Goal: Task Accomplishment & Management: Use online tool/utility

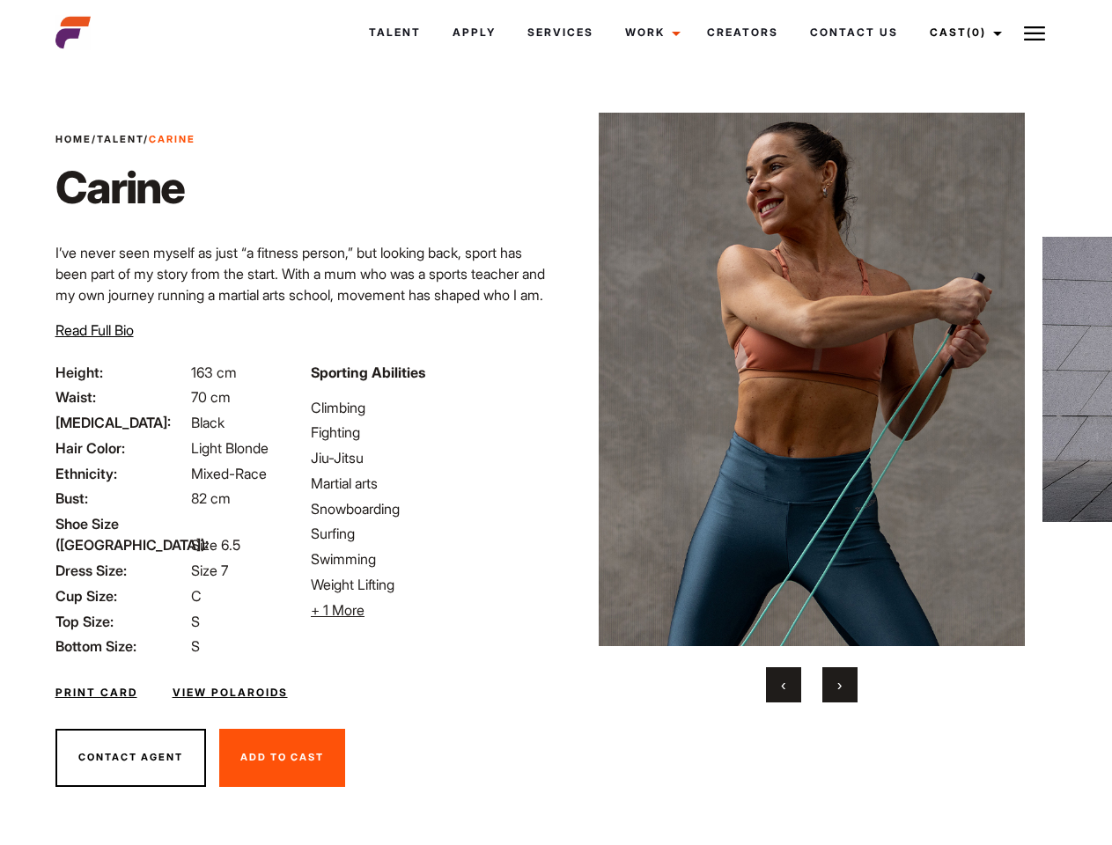
click at [960, 33] on link "Cast (0)" at bounding box center [963, 33] width 99 height 48
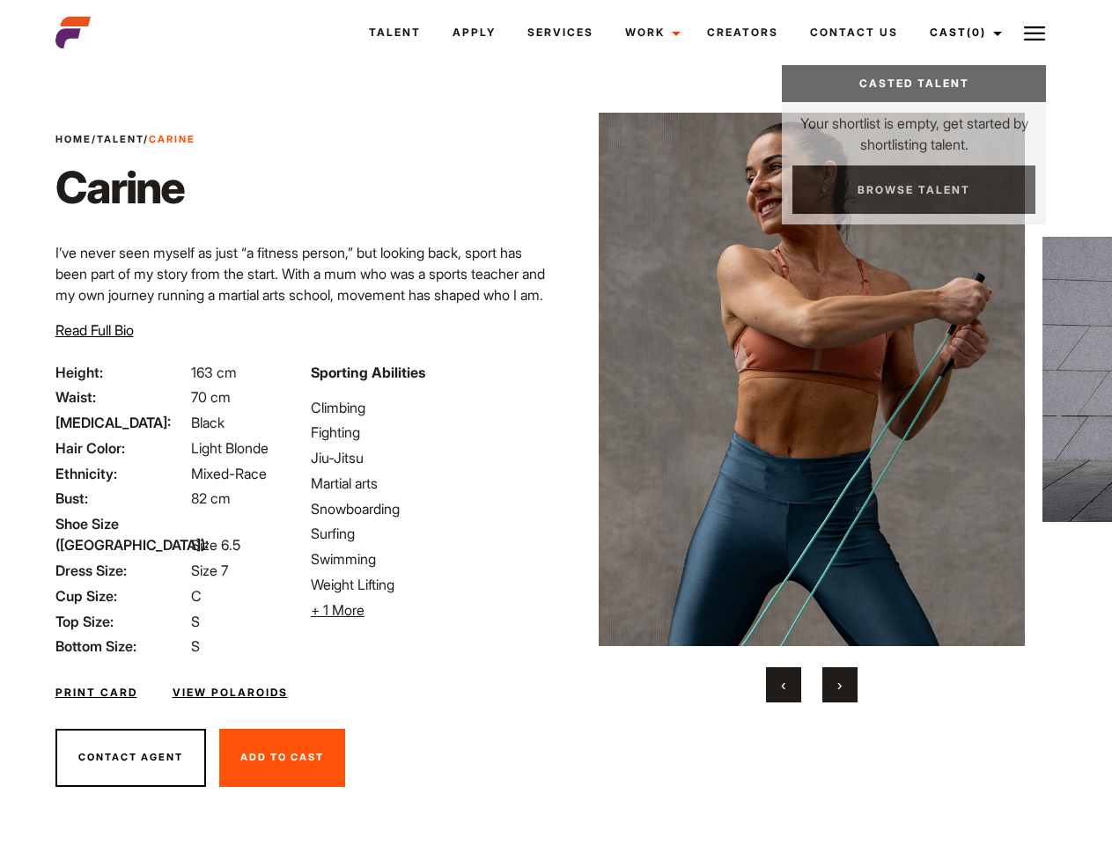
click at [1034, 33] on img at bounding box center [1034, 33] width 21 height 21
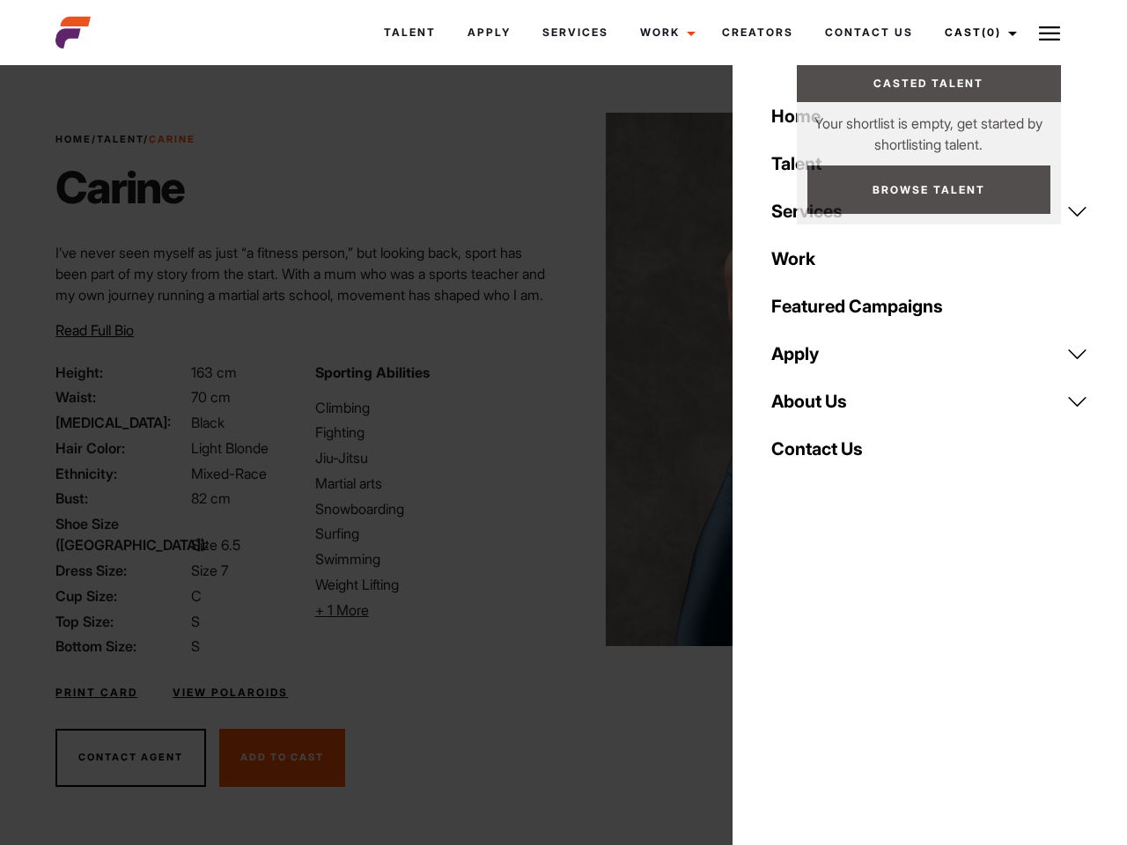
click at [428, 610] on li "+ 1 More Hide More" at bounding box center [434, 610] width 238 height 21
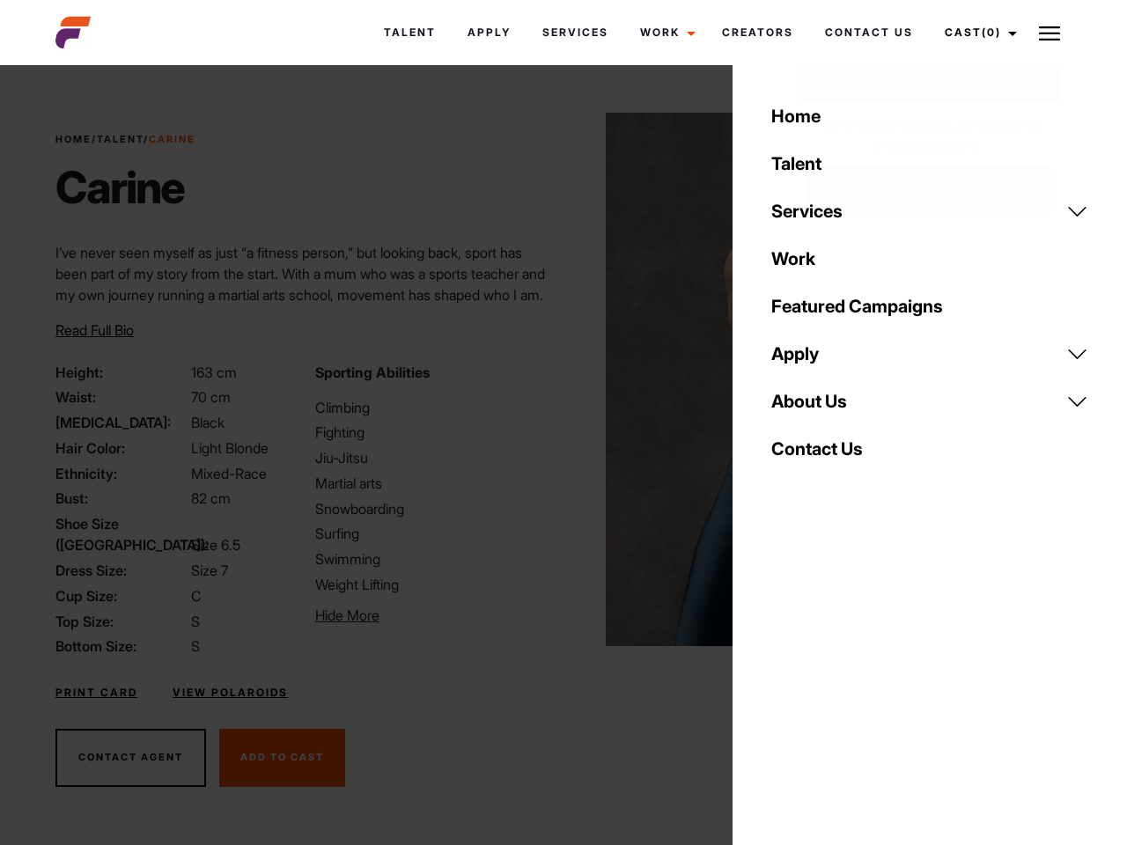
click at [811, 408] on img at bounding box center [819, 379] width 427 height 533
click at [556, 379] on div "Sporting Abilities Climbing Fighting Jiu-Jitsu Martial arts Snowboarding Surfin…" at bounding box center [434, 510] width 259 height 296
click at [784, 685] on div "Home Talent Services Talent Casting Photography Videography Creative Hair and M…" at bounding box center [929, 422] width 394 height 845
click at [840, 685] on div "Home Talent Services Talent Casting Photography Videography Creative Hair and M…" at bounding box center [929, 422] width 394 height 845
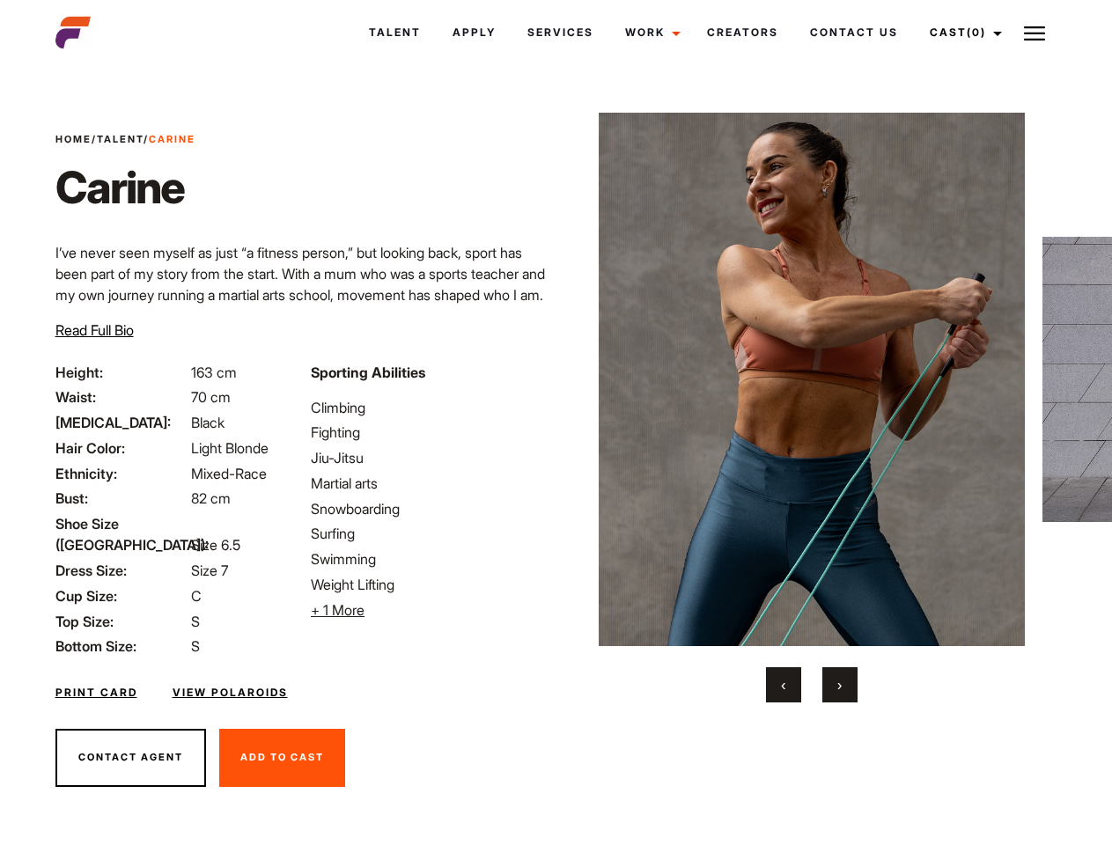
click at [960, 33] on link "Cast (0)" at bounding box center [963, 33] width 99 height 48
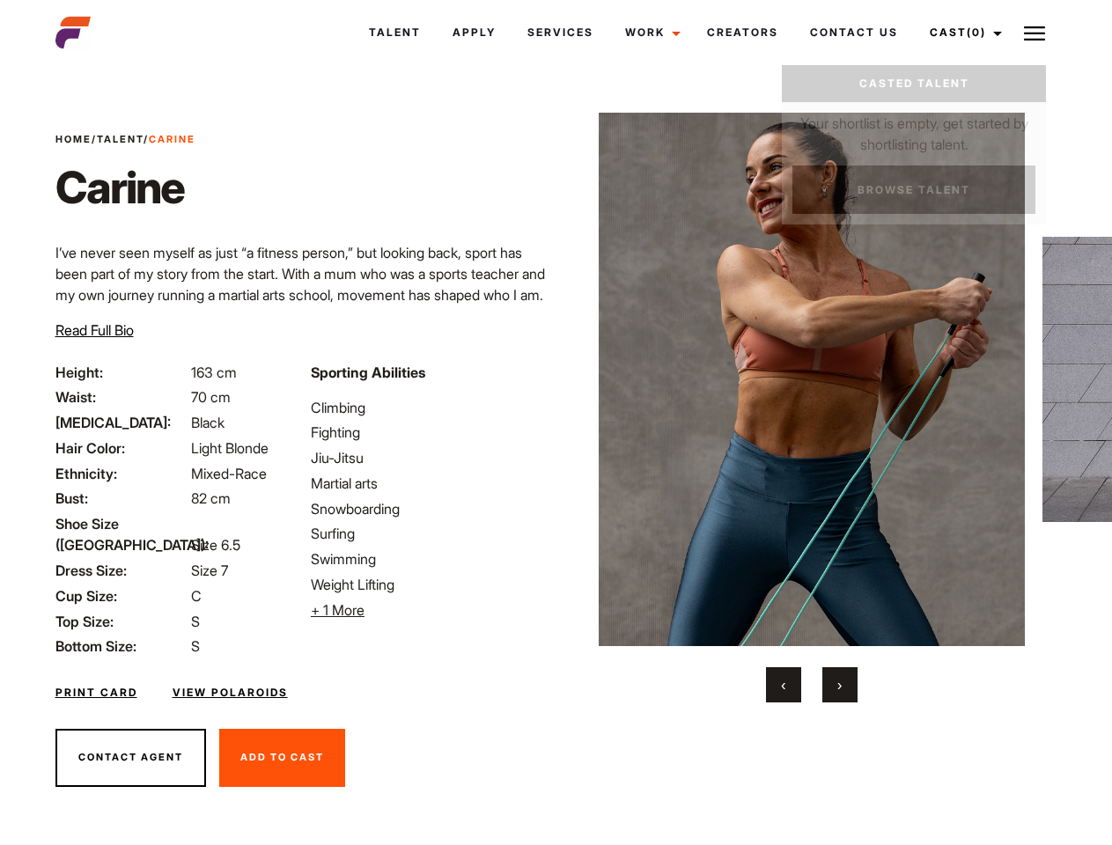
click at [1034, 33] on img at bounding box center [1034, 33] width 21 height 21
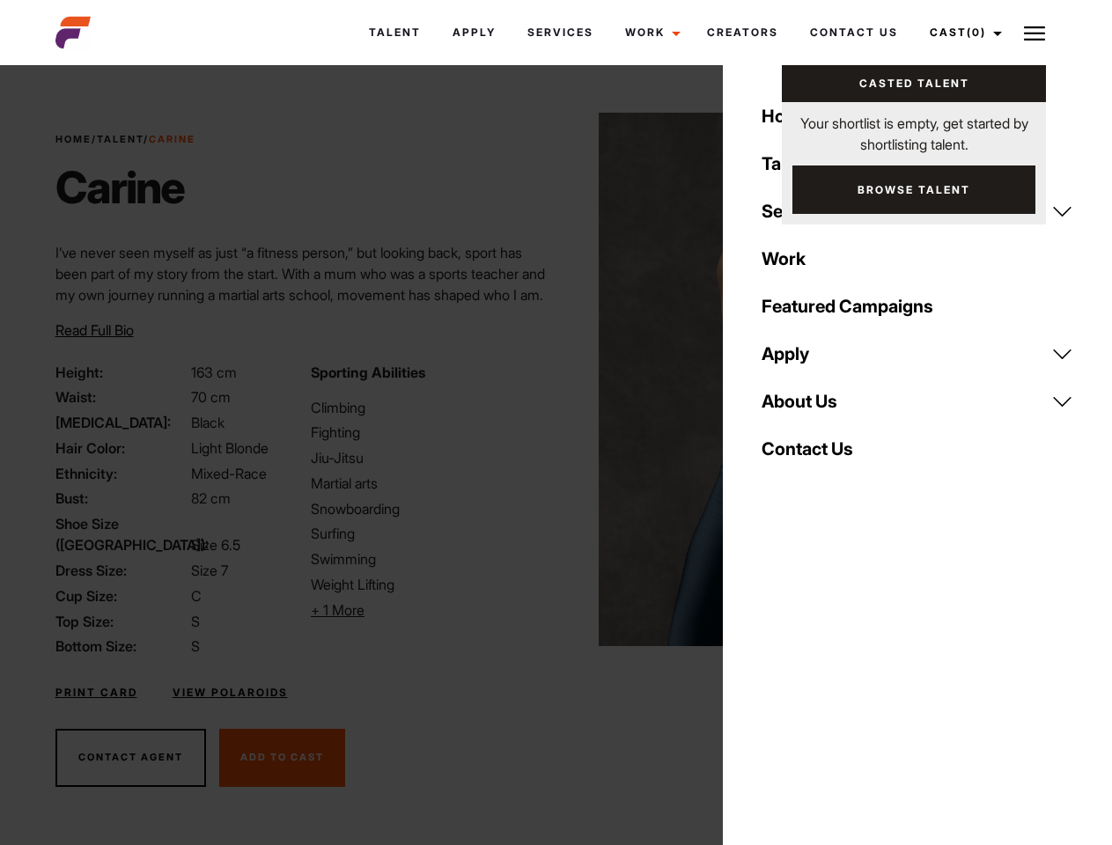
click at [428, 610] on li "+ 1 More Hide More" at bounding box center [428, 610] width 234 height 21
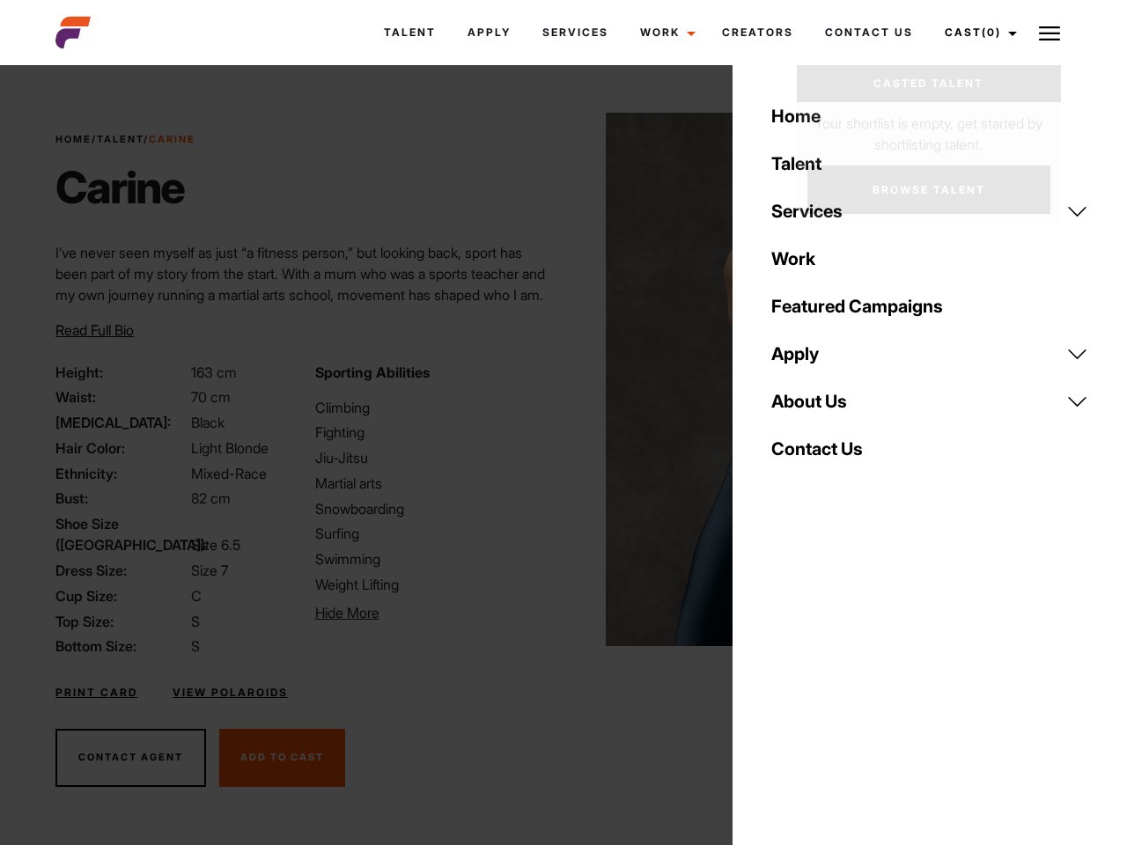
click at [811, 408] on img at bounding box center [819, 379] width 427 height 533
click at [556, 379] on div "Sporting Abilities Climbing Fighting Jiu-Jitsu Martial arts Snowboarding Surfin…" at bounding box center [434, 510] width 259 height 296
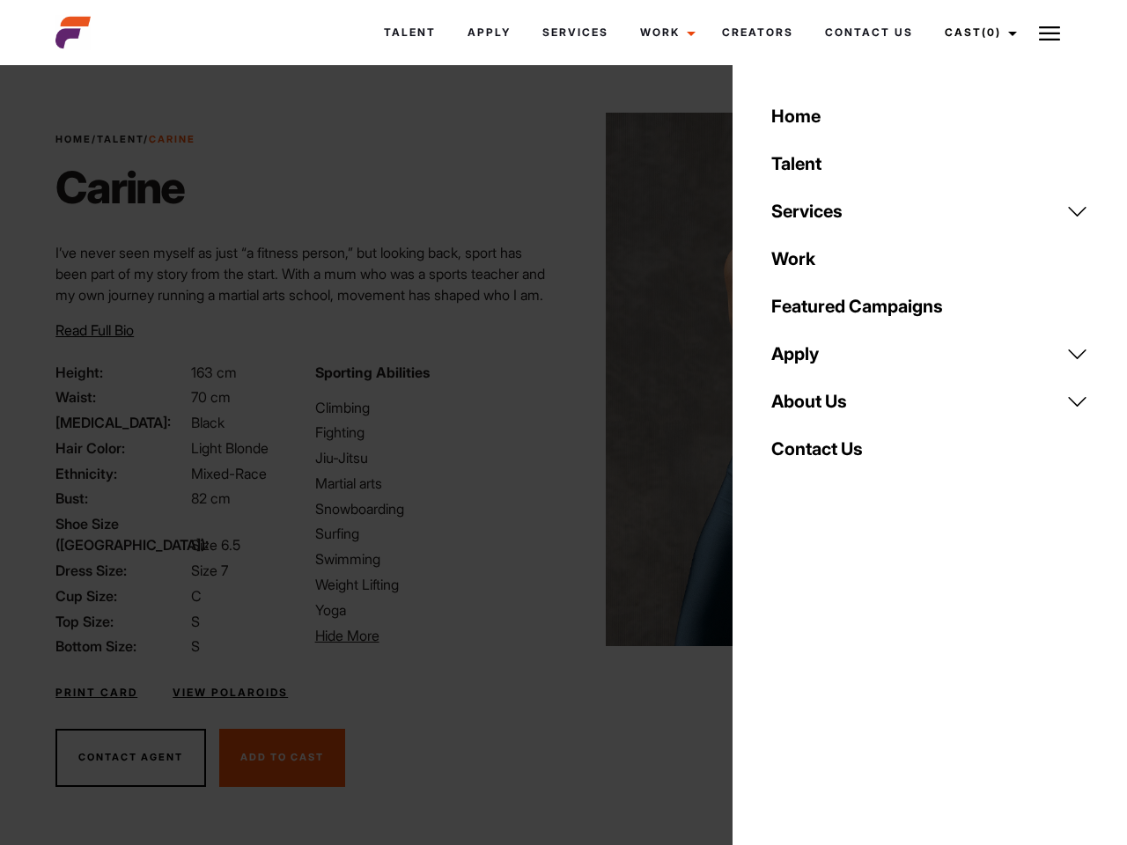
click at [784, 685] on div "Home Talent Services Talent Casting Photography Videography Creative Hair and M…" at bounding box center [929, 422] width 394 height 845
click at [840, 685] on div "Home Talent Services Talent Casting Photography Videography Creative Hair and M…" at bounding box center [929, 422] width 394 height 845
